Goal: Information Seeking & Learning: Learn about a topic

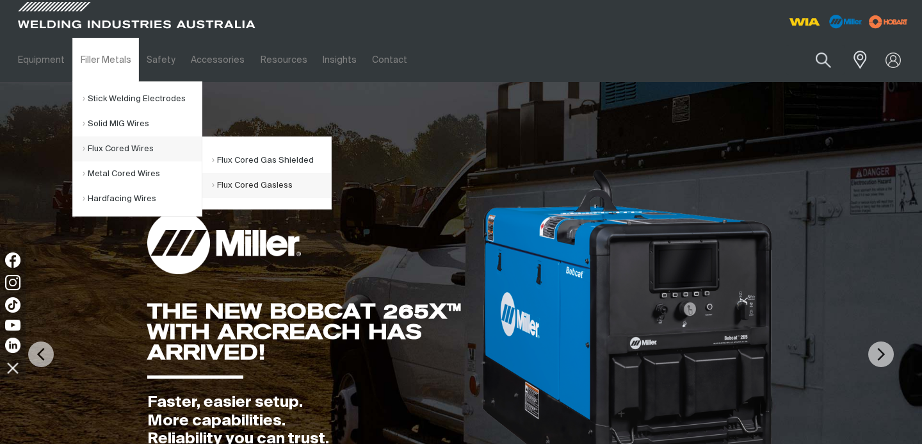
click at [261, 189] on link "Flux Cored Gasless" at bounding box center [271, 185] width 119 height 25
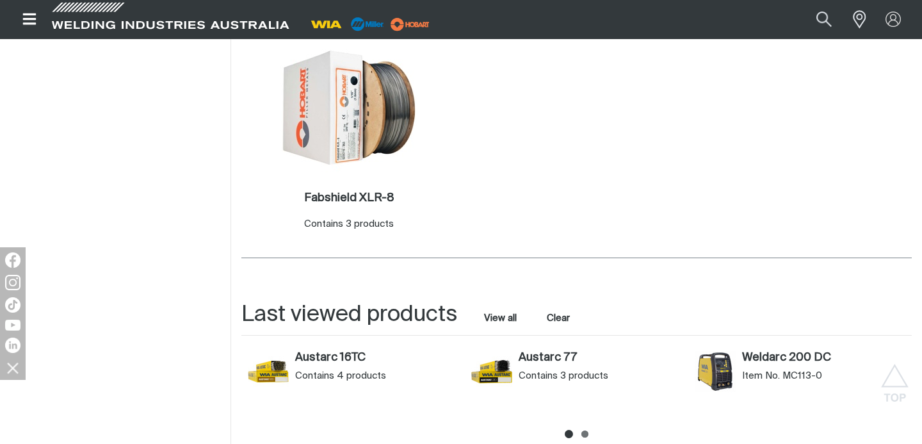
scroll to position [694, 0]
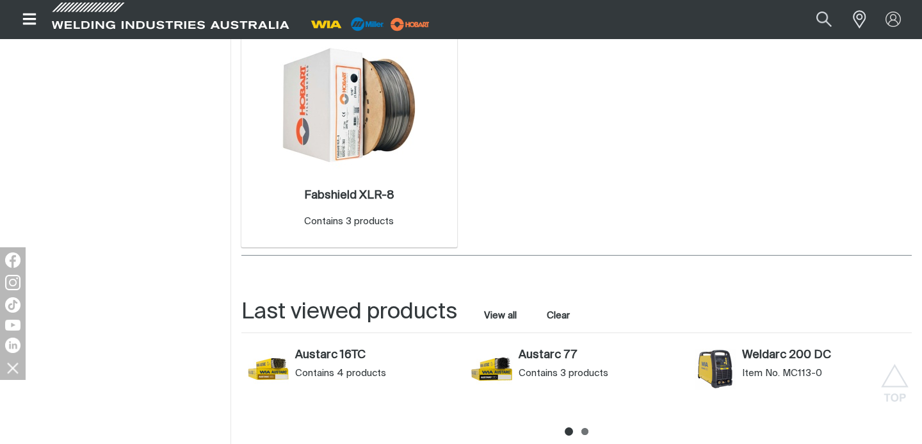
click at [323, 124] on img at bounding box center [348, 104] width 137 height 137
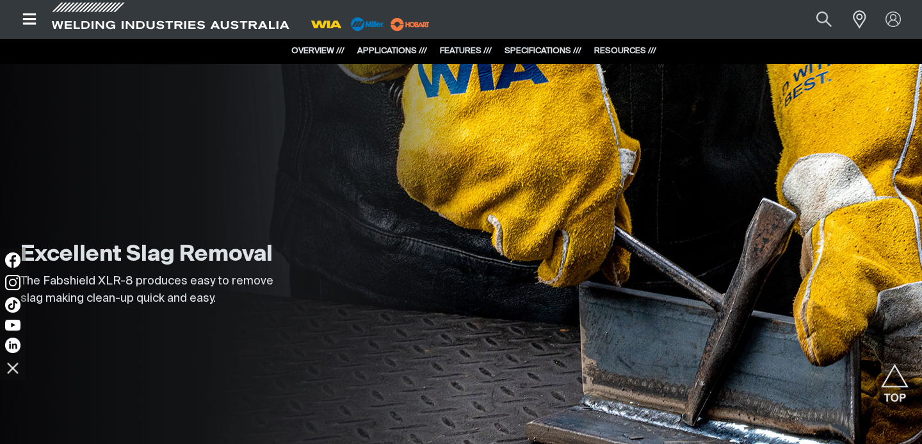
scroll to position [1500, 0]
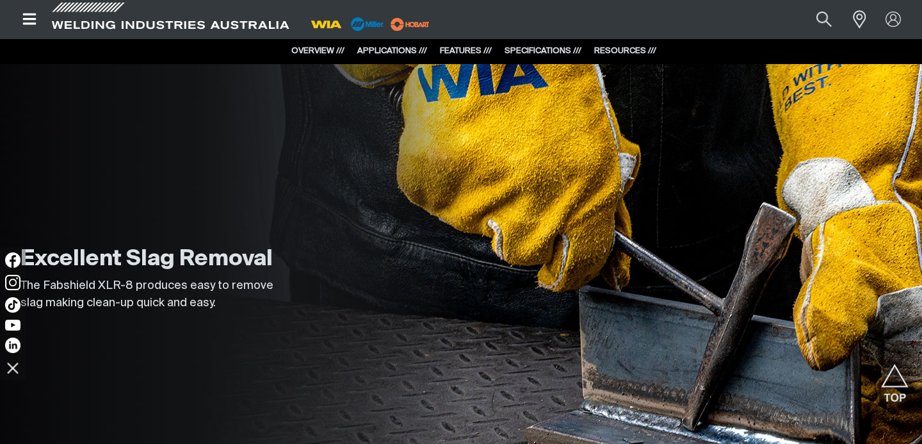
click at [526, 50] on link "SPECIFICATIONS ///" at bounding box center [542, 51] width 77 height 8
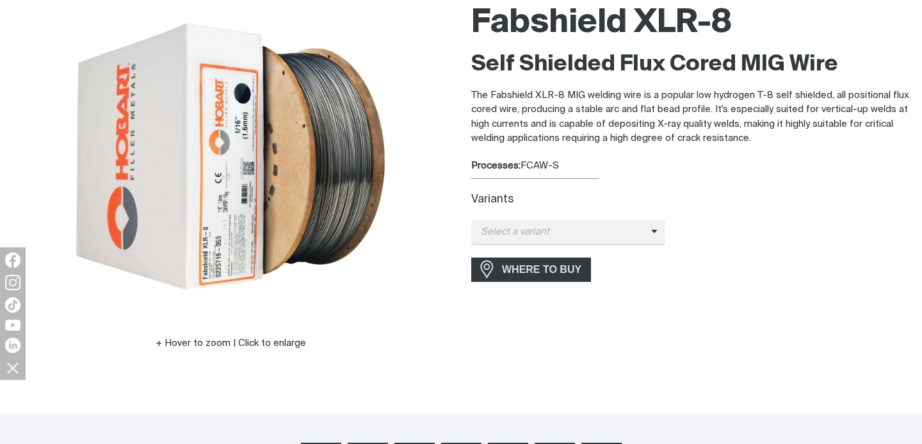
scroll to position [0, 0]
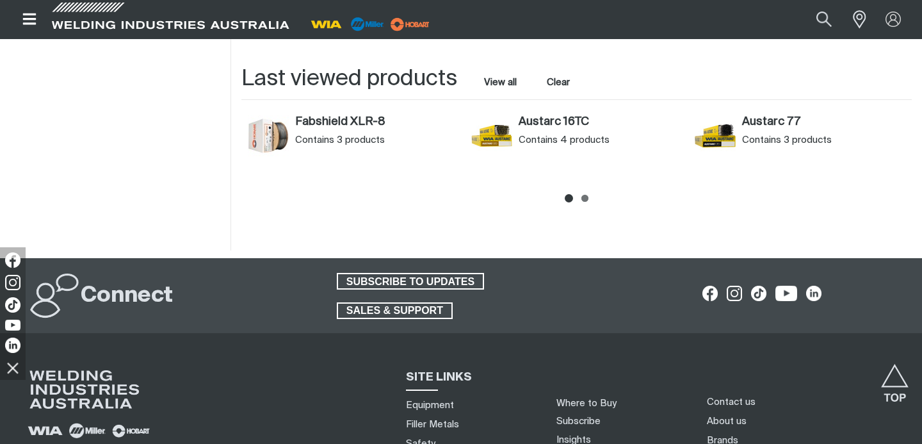
scroll to position [939, 0]
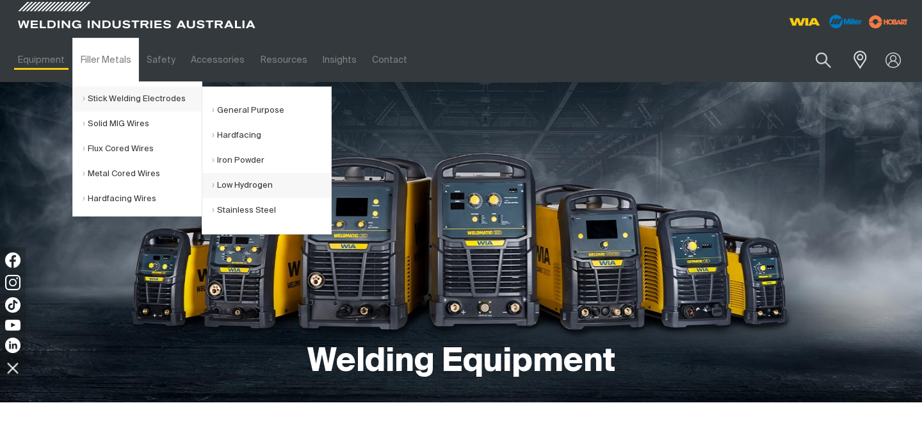
click at [272, 188] on link "Low Hydrogen" at bounding box center [271, 185] width 119 height 25
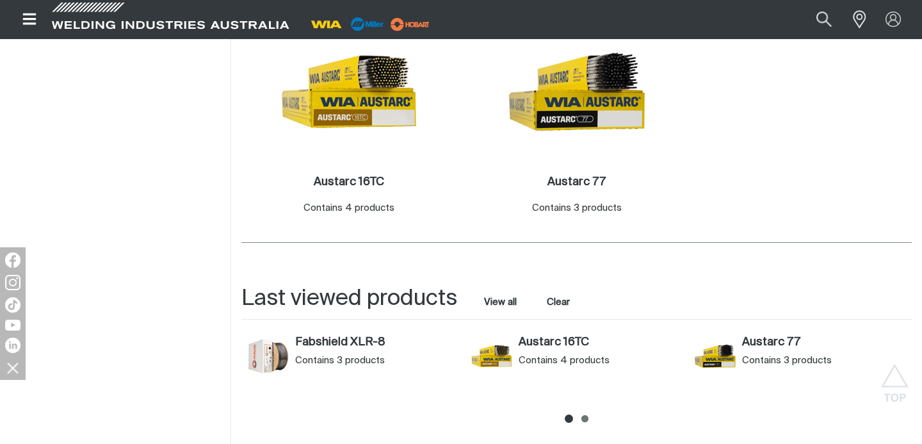
scroll to position [529, 0]
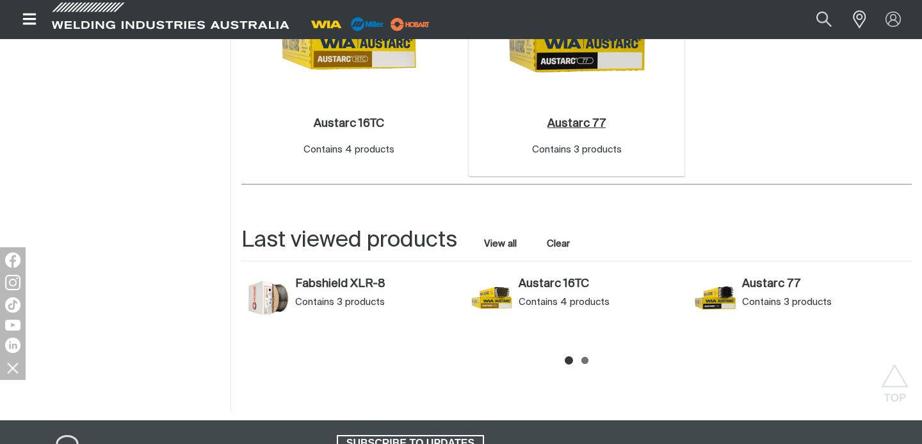
click at [596, 120] on h2 "Austarc 77 ." at bounding box center [576, 124] width 58 height 12
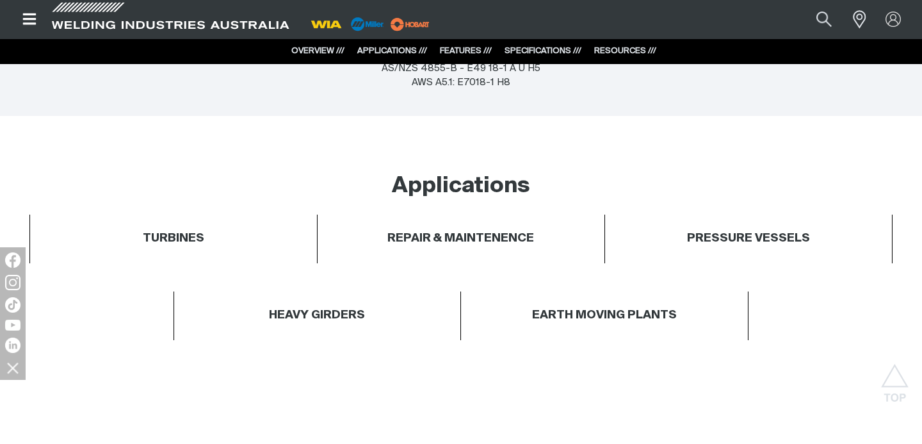
scroll to position [496, 0]
